Goal: Information Seeking & Learning: Learn about a topic

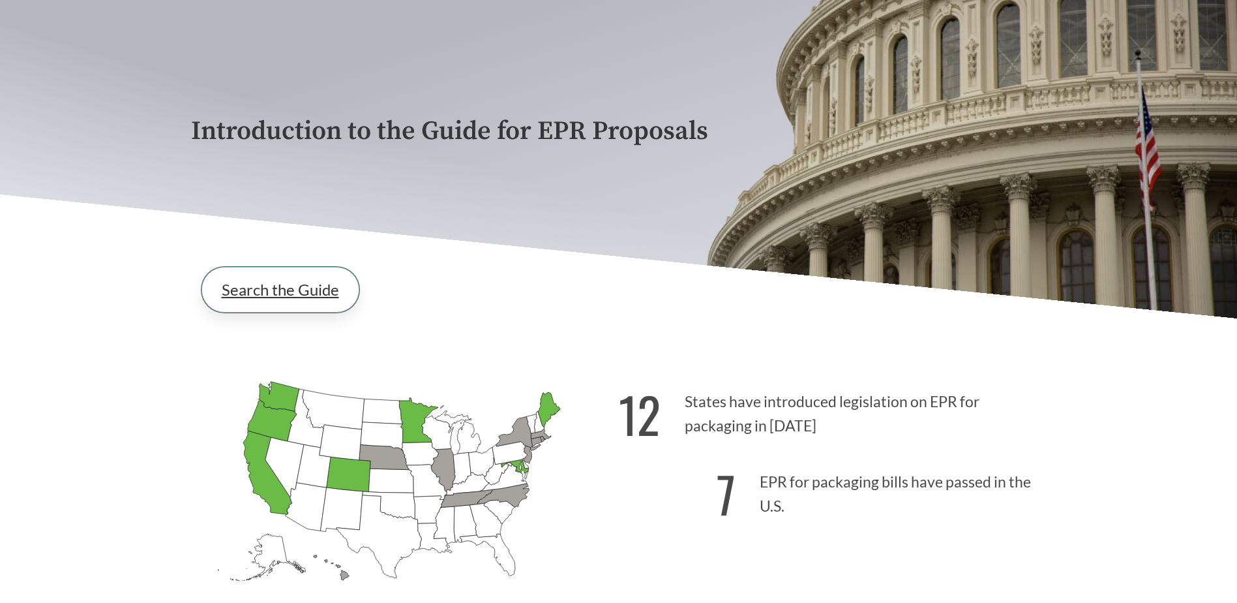
scroll to position [130, 0]
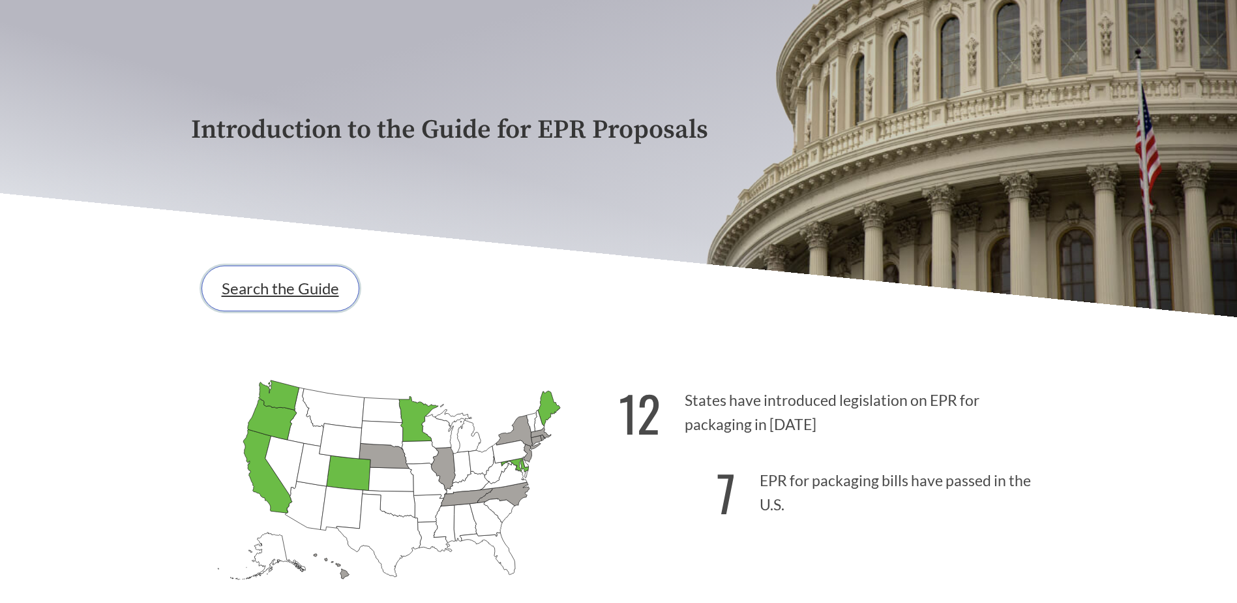
click at [275, 288] on link "Search the Guide" at bounding box center [281, 288] width 158 height 46
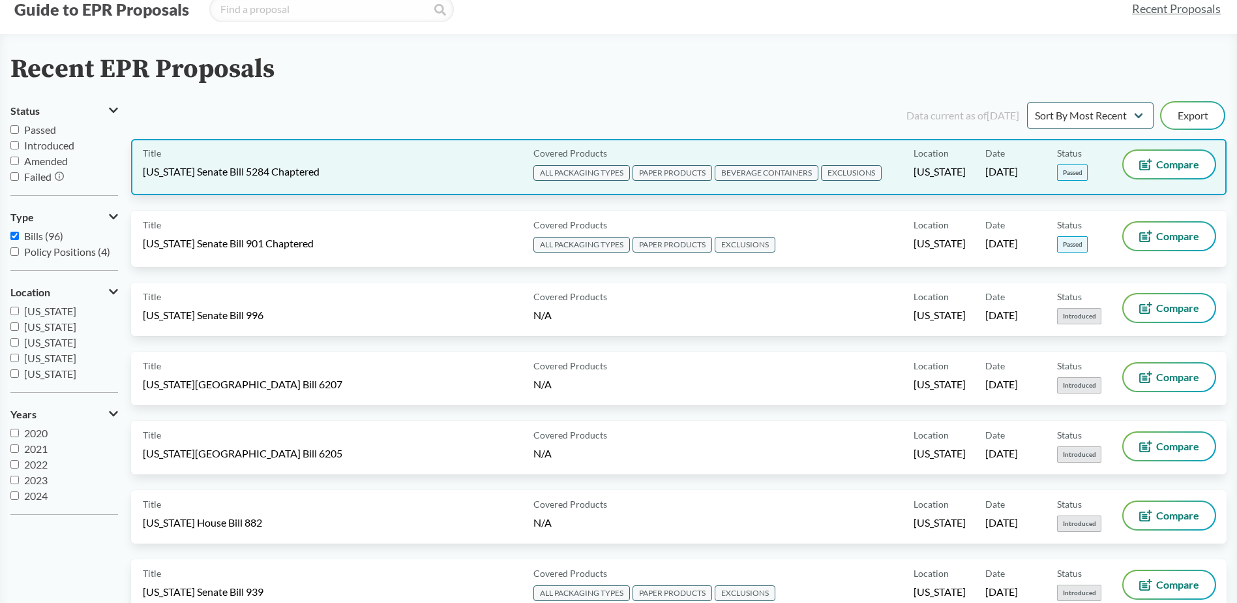
scroll to position [65, 0]
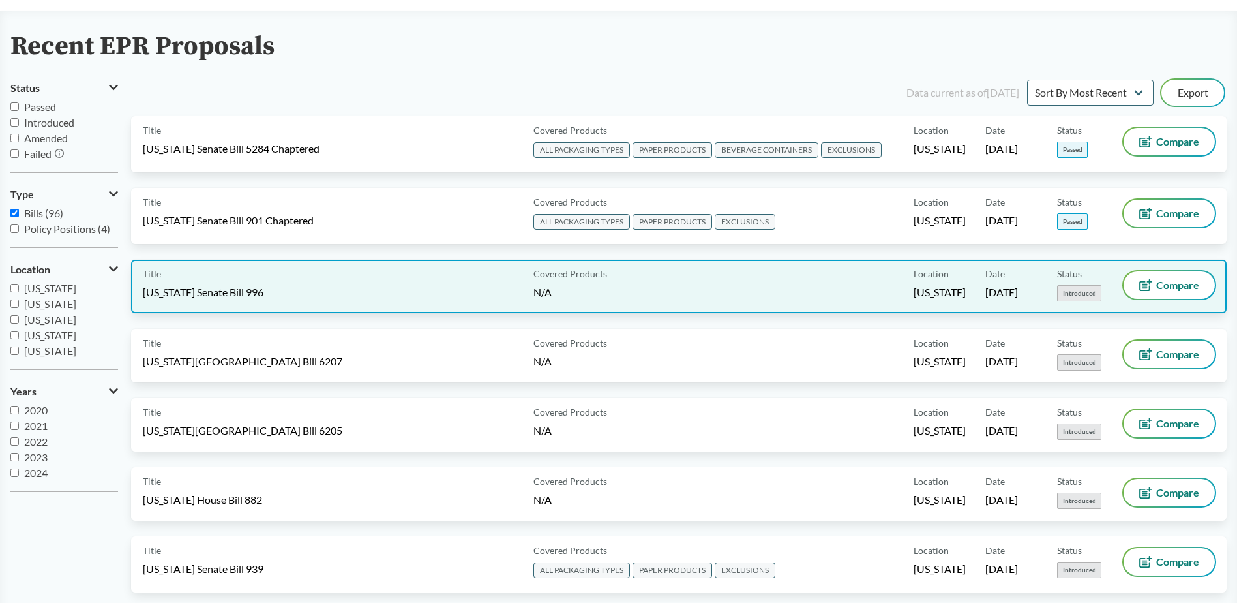
click at [324, 303] on div "Title [US_STATE] Senate Bill 996 Covered Products N/A Location [US_STATE] Date …" at bounding box center [679, 286] width 1096 height 53
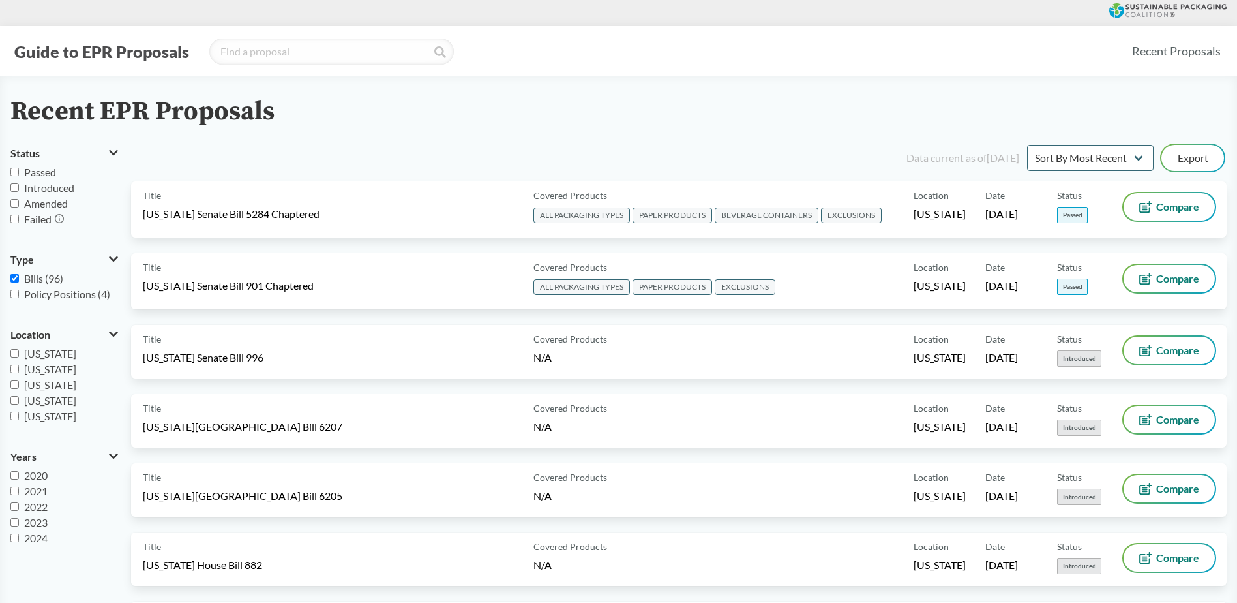
click at [13, 185] on input "Introduced" at bounding box center [14, 187] width 8 height 8
checkbox input "true"
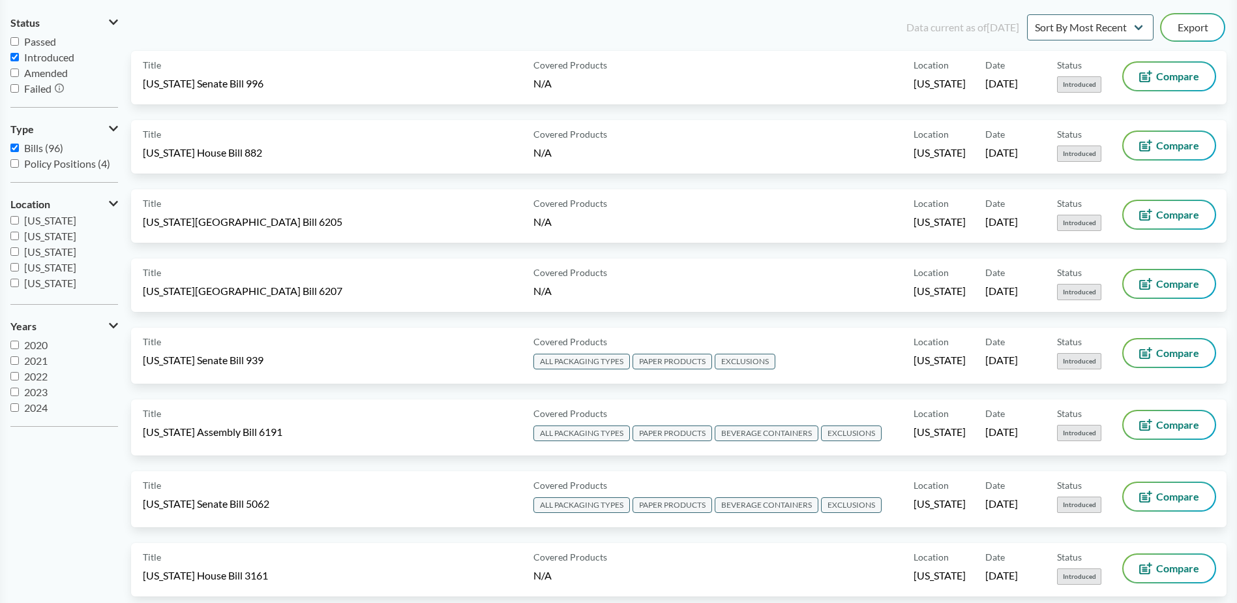
scroll to position [196, 0]
click at [12, 244] on input "[US_STATE]" at bounding box center [14, 246] width 8 height 8
checkbox input "true"
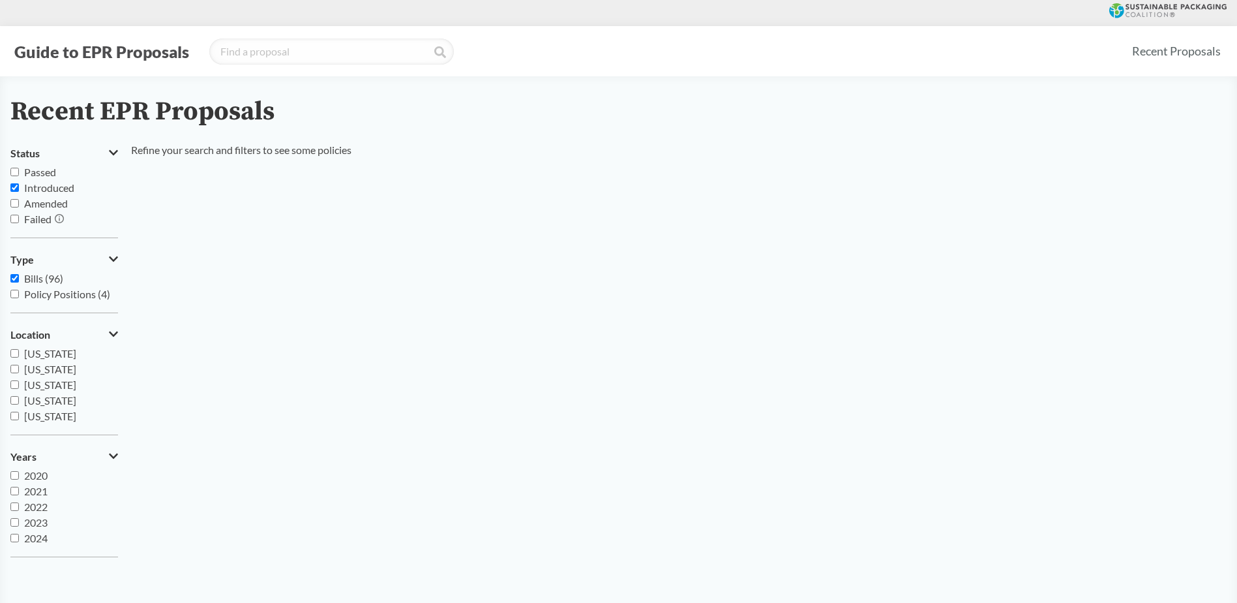
scroll to position [65, 0]
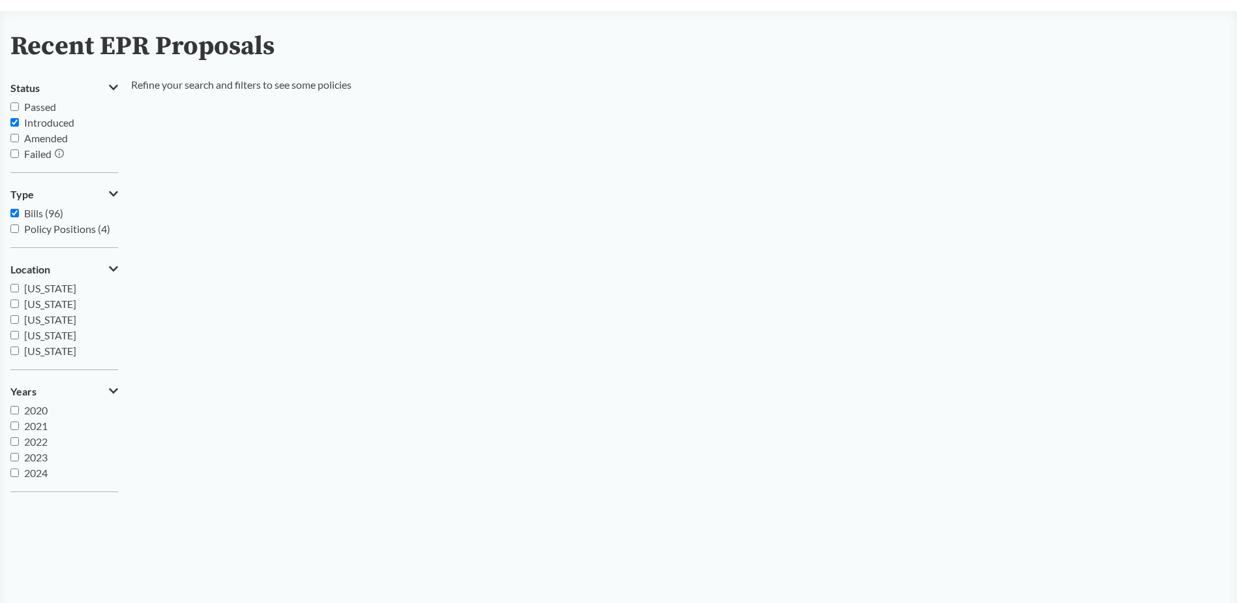
click at [16, 124] on input "Introduced" at bounding box center [14, 122] width 8 height 8
checkbox input "false"
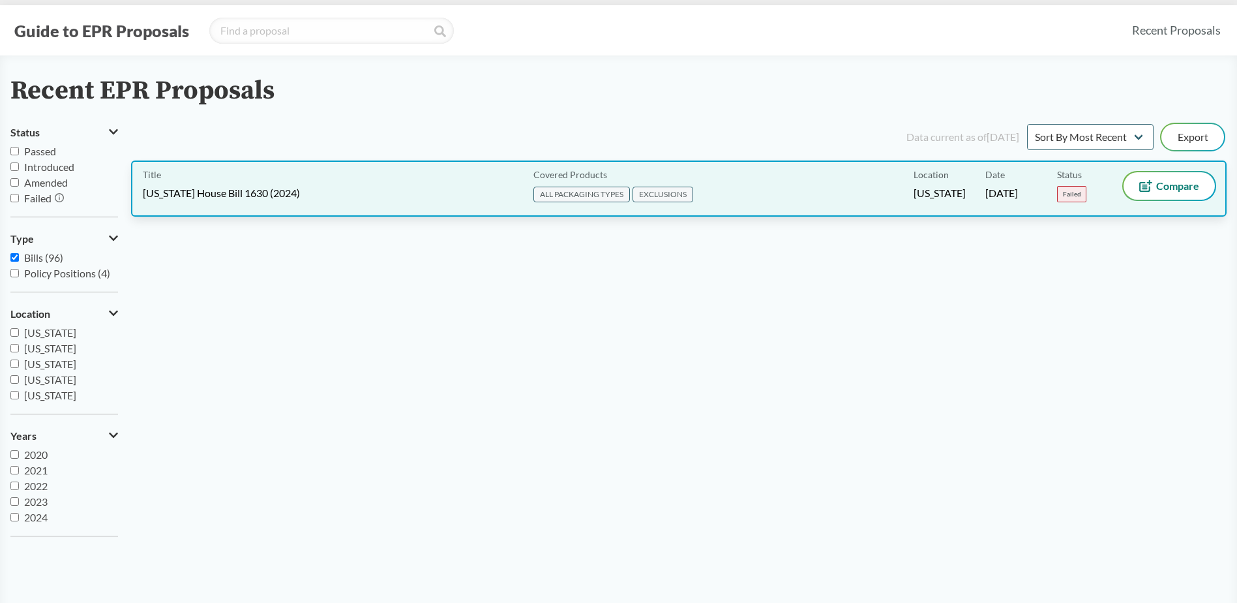
scroll to position [0, 0]
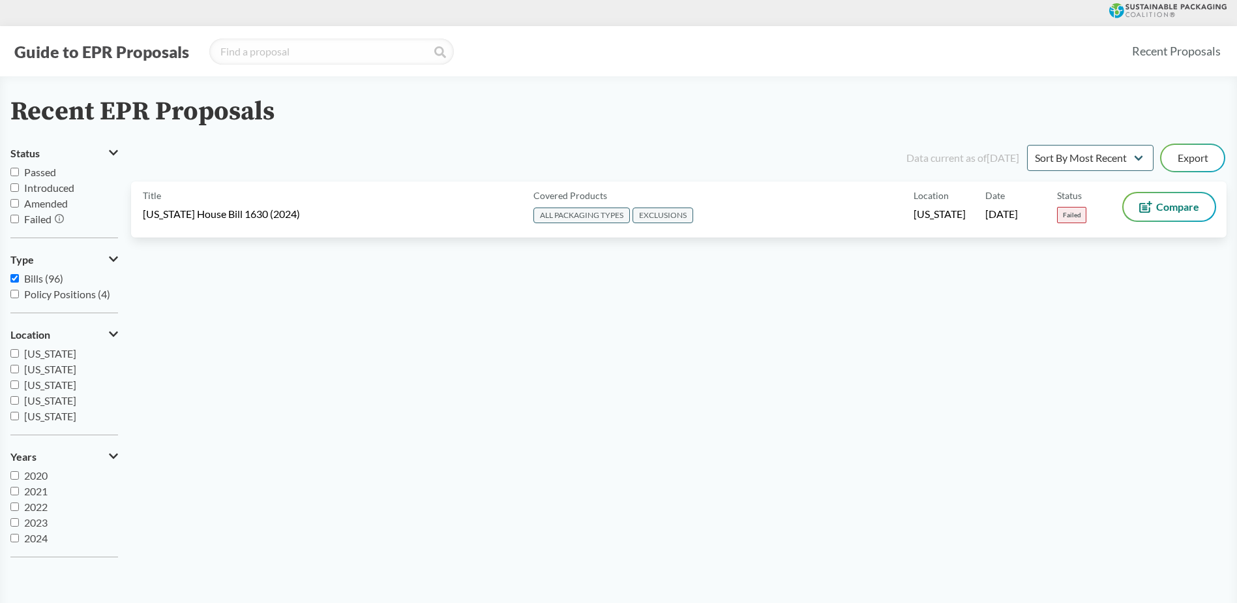
click at [15, 276] on input "Bills (96)" at bounding box center [14, 278] width 8 height 8
checkbox input "false"
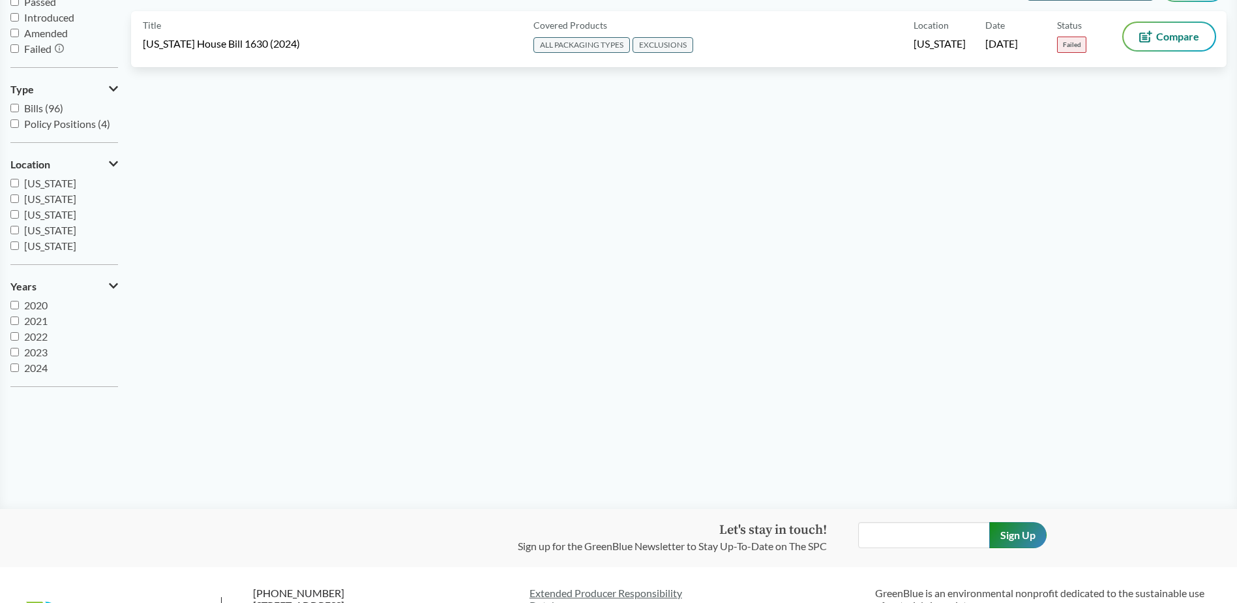
scroll to position [196, 0]
